Goal: Check status

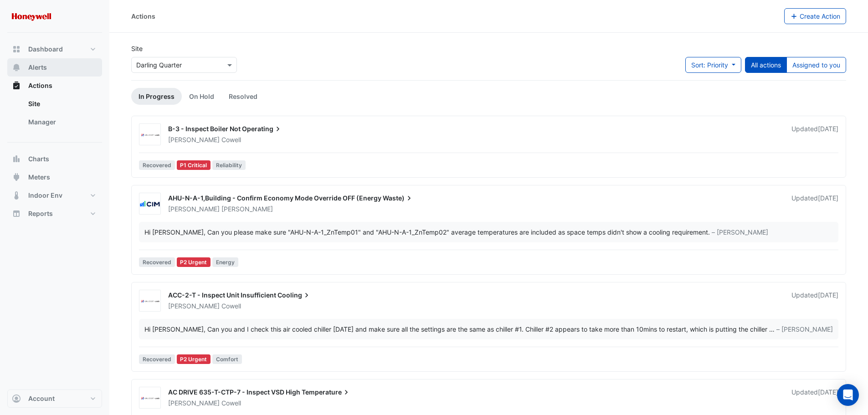
click at [49, 63] on button "Alerts" at bounding box center [54, 67] width 95 height 18
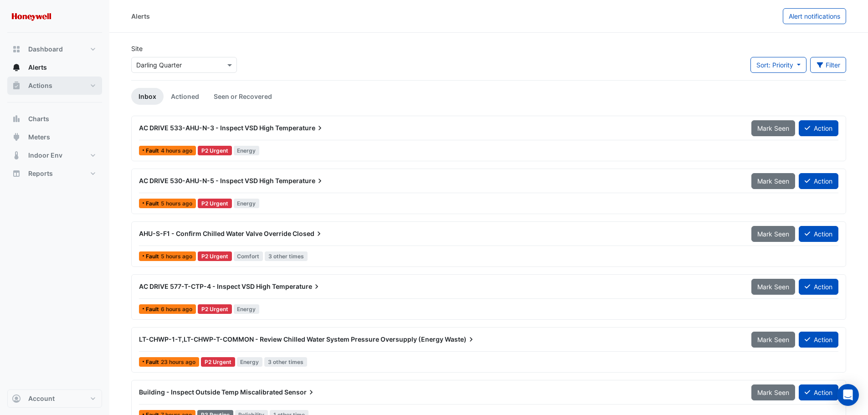
click at [45, 86] on span "Actions" at bounding box center [40, 85] width 24 height 9
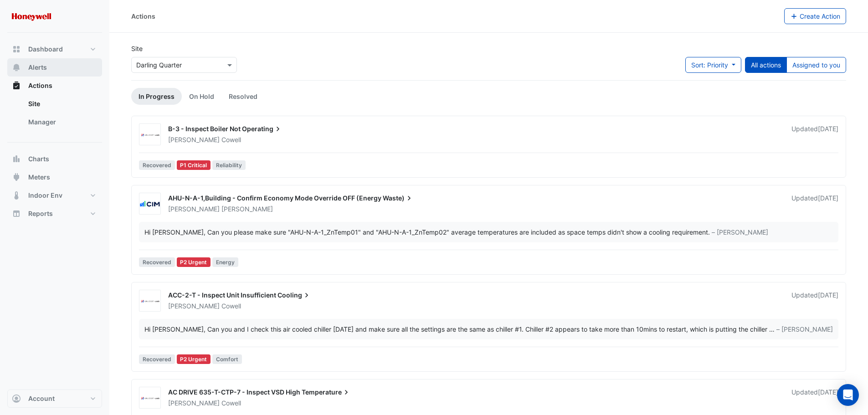
click at [45, 70] on span "Alerts" at bounding box center [37, 67] width 19 height 9
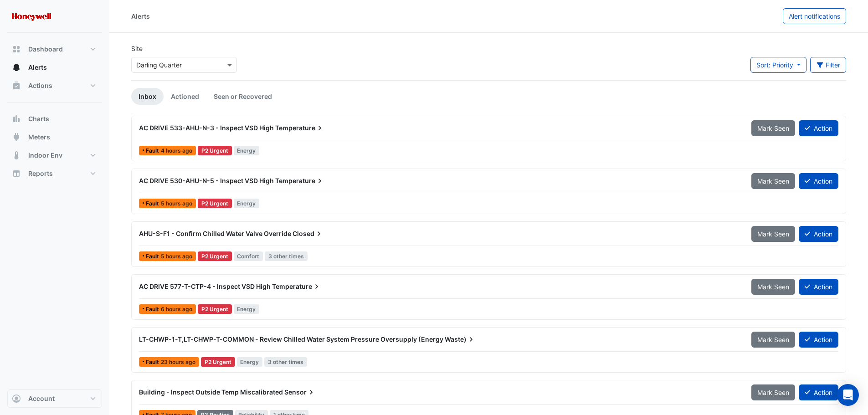
click at [331, 233] on div "AHU-S-F1 - Confirm Chilled Water Valve Override Closed" at bounding box center [439, 233] width 601 height 9
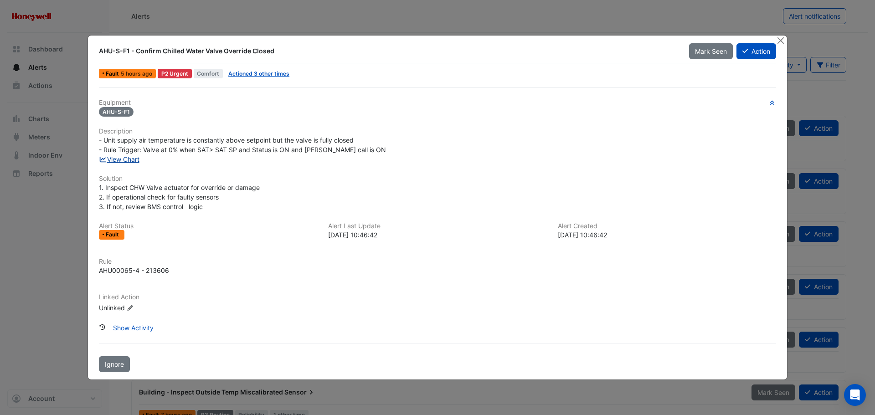
click at [125, 159] on link "View Chart" at bounding box center [119, 159] width 41 height 8
